Goal: Book appointment/travel/reservation

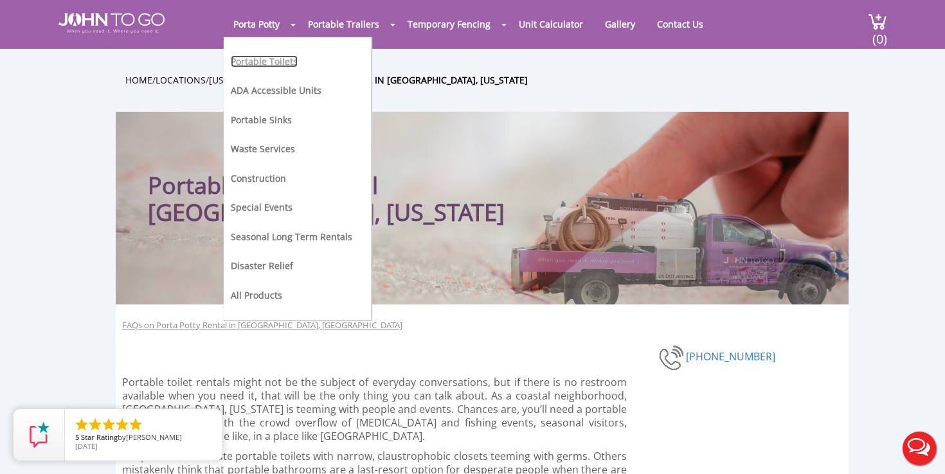
click at [260, 62] on link "Portable Toilets" at bounding box center [264, 61] width 67 height 12
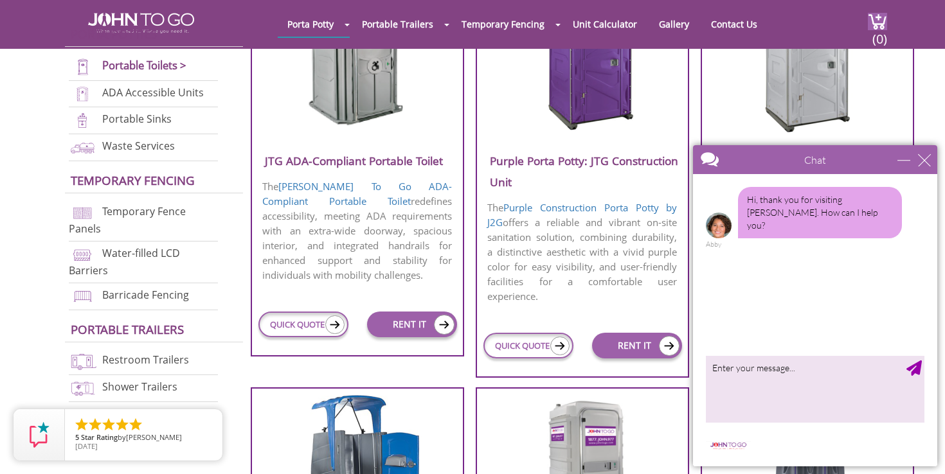
scroll to position [598, 0]
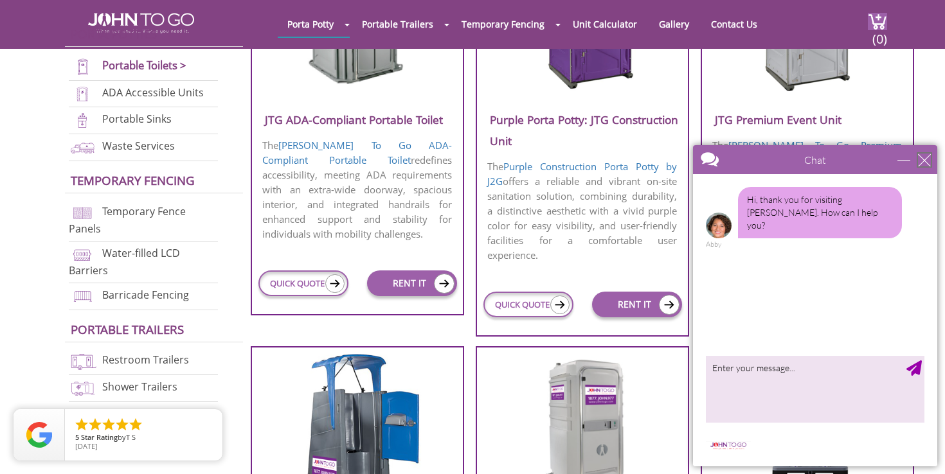
click at [924, 163] on div "close" at bounding box center [924, 160] width 13 height 13
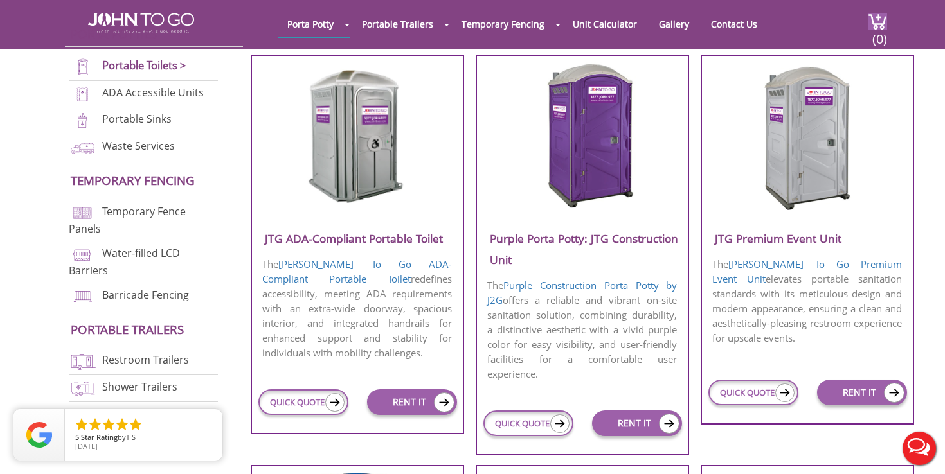
scroll to position [479, 0]
click at [622, 418] on link "RENT IT" at bounding box center [637, 423] width 90 height 26
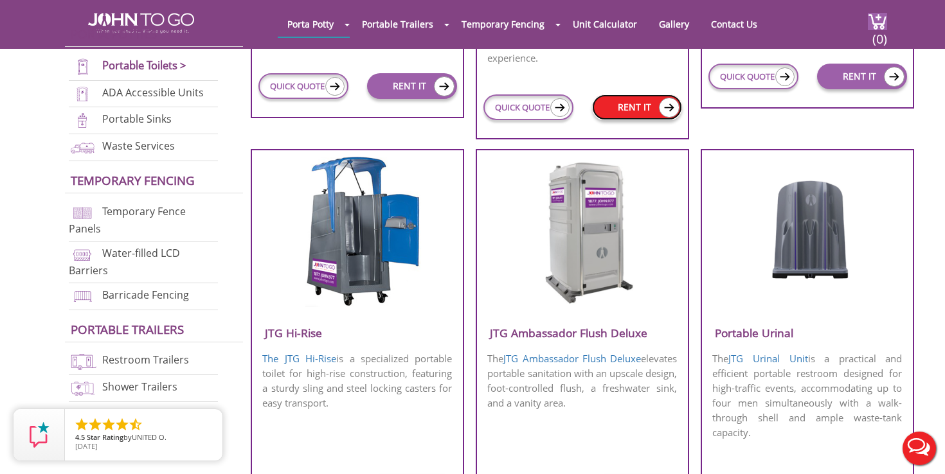
scroll to position [796, 0]
